Goal: Information Seeking & Learning: Learn about a topic

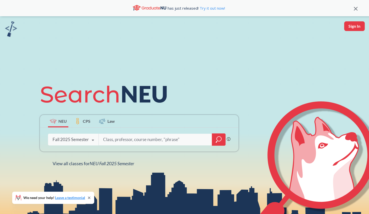
click at [120, 141] on input "search" at bounding box center [156, 139] width 106 height 11
type input "BIOT"
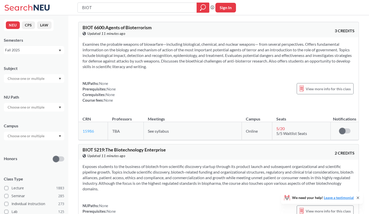
click at [88, 129] on link "15986" at bounding box center [88, 130] width 11 height 5
click at [97, 10] on input "BIOT" at bounding box center [137, 7] width 111 height 9
type input "mobile application developmet"
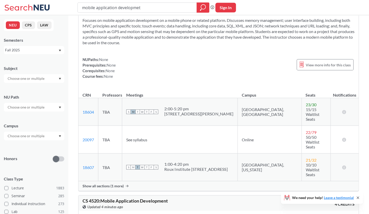
scroll to position [25, 0]
click at [116, 183] on span "Show all sections (1 more)" at bounding box center [103, 185] width 41 height 5
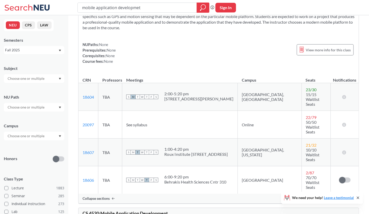
scroll to position [39, 0]
